Goal: Task Accomplishment & Management: Use online tool/utility

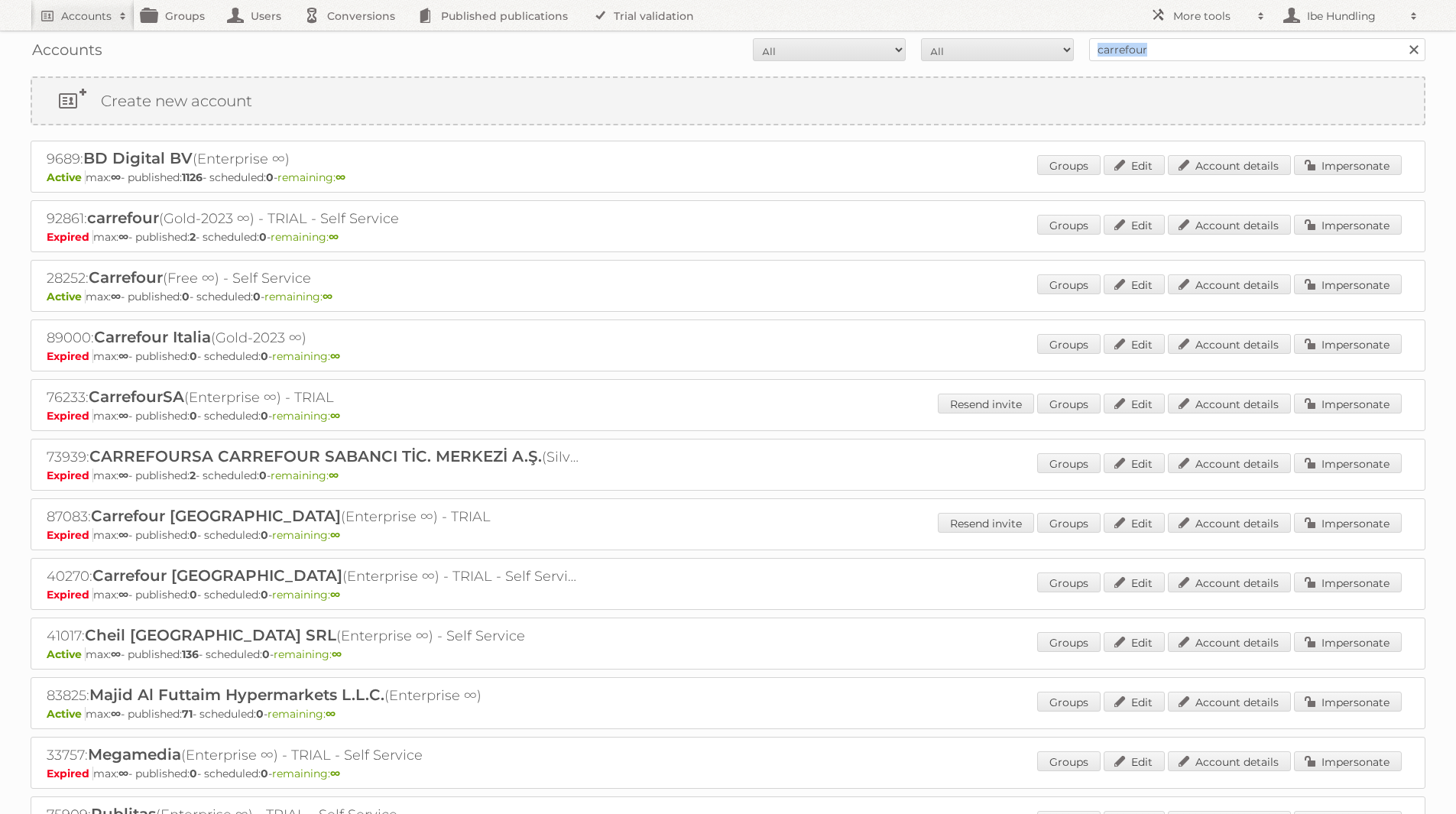
drag, startPoint x: 1180, startPoint y: 62, endPoint x: 1140, endPoint y: 49, distance: 42.1
click at [1125, 48] on div "Accounts All Active Expired Pending All Paid Trials Self service carrefour Sear…" at bounding box center [728, 50] width 1395 height 38
drag, startPoint x: 1168, startPoint y: 48, endPoint x: 972, endPoint y: 46, distance: 196.0
click at [972, 46] on form "All Active Expired Pending All Paid Trials Self service carrefour Search" at bounding box center [728, 49] width 1395 height 23
type input "as [PERSON_NAME]"
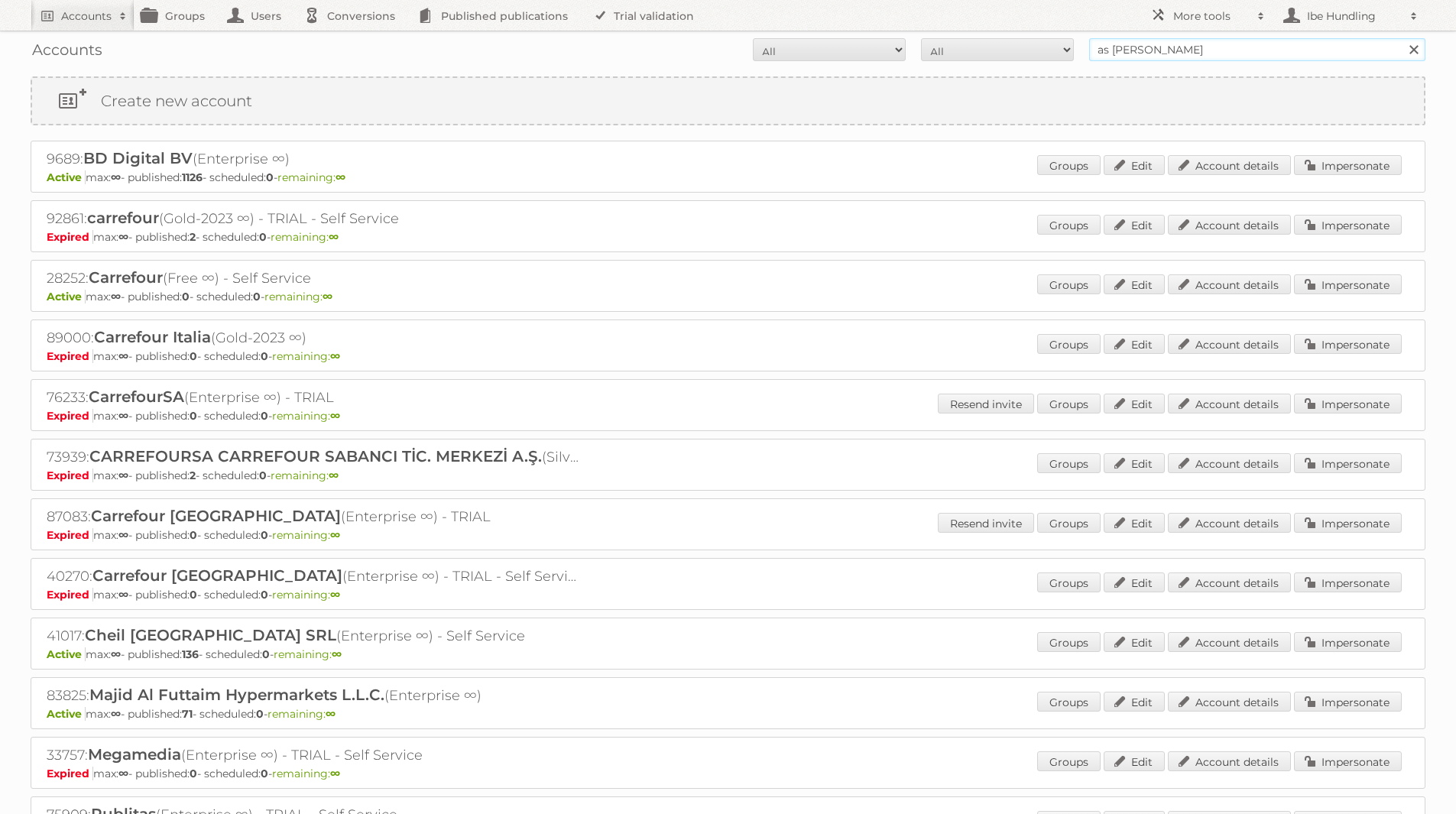
click at [1401, 38] on input "Search" at bounding box center [1412, 49] width 23 height 23
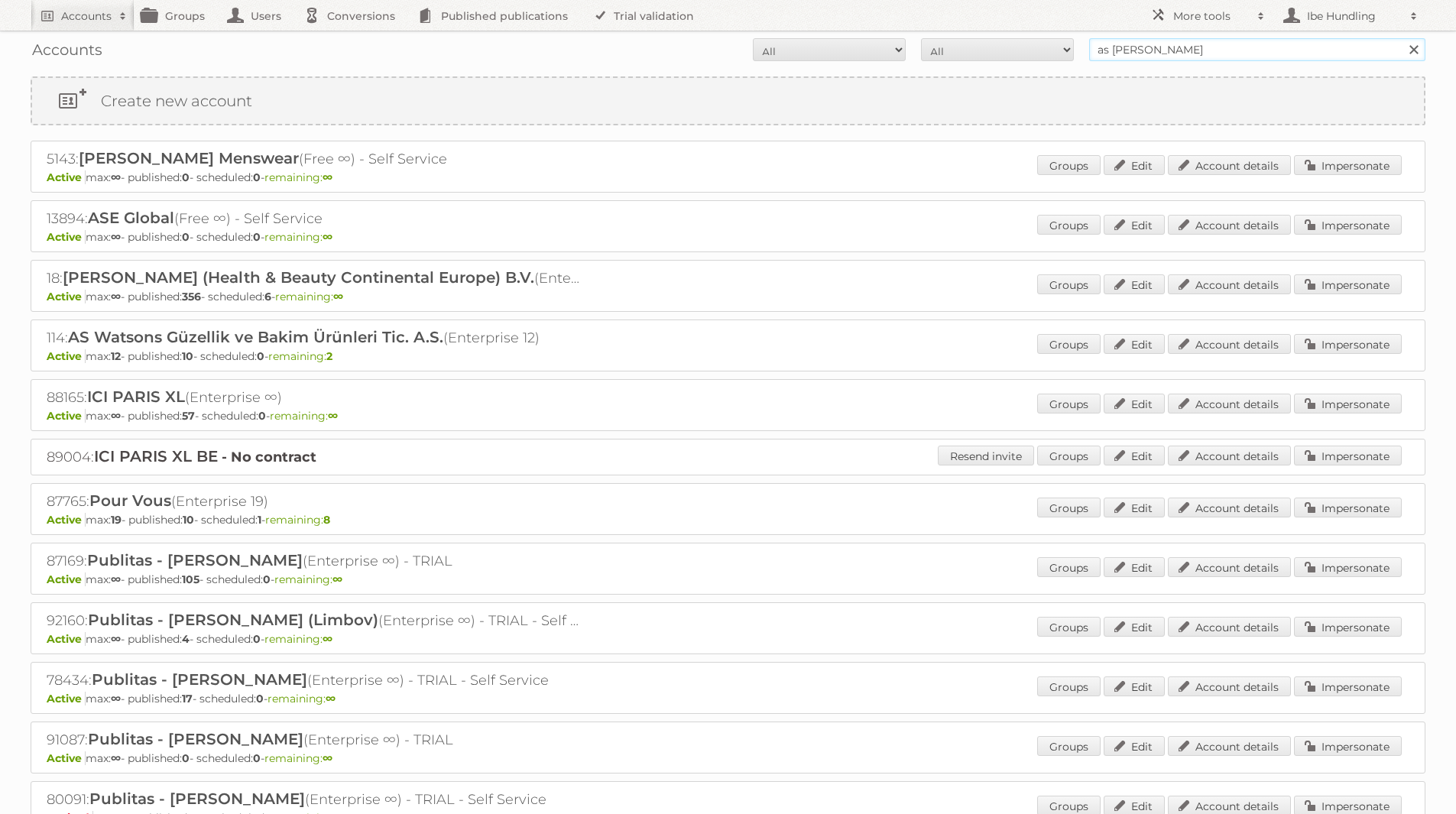
click at [1177, 47] on input "as [PERSON_NAME]" at bounding box center [1257, 49] width 336 height 23
type input "As [PERSON_NAME]"
click at [1396, 276] on link "Impersonate" at bounding box center [1347, 284] width 107 height 20
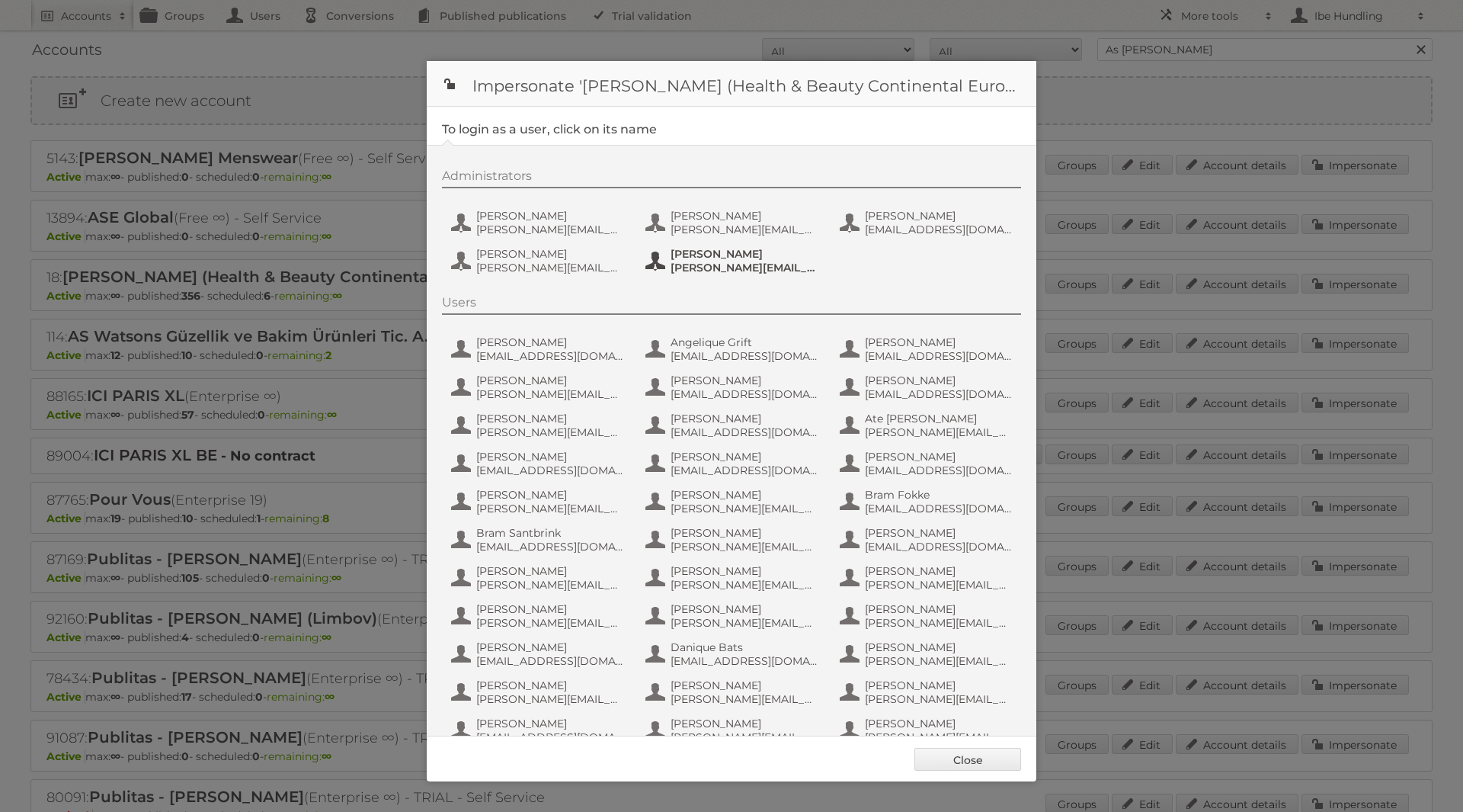
click at [712, 267] on span "[PERSON_NAME][EMAIL_ADDRESS][DOMAIN_NAME]" at bounding box center [745, 267] width 147 height 13
